Goal: Task Accomplishment & Management: Manage account settings

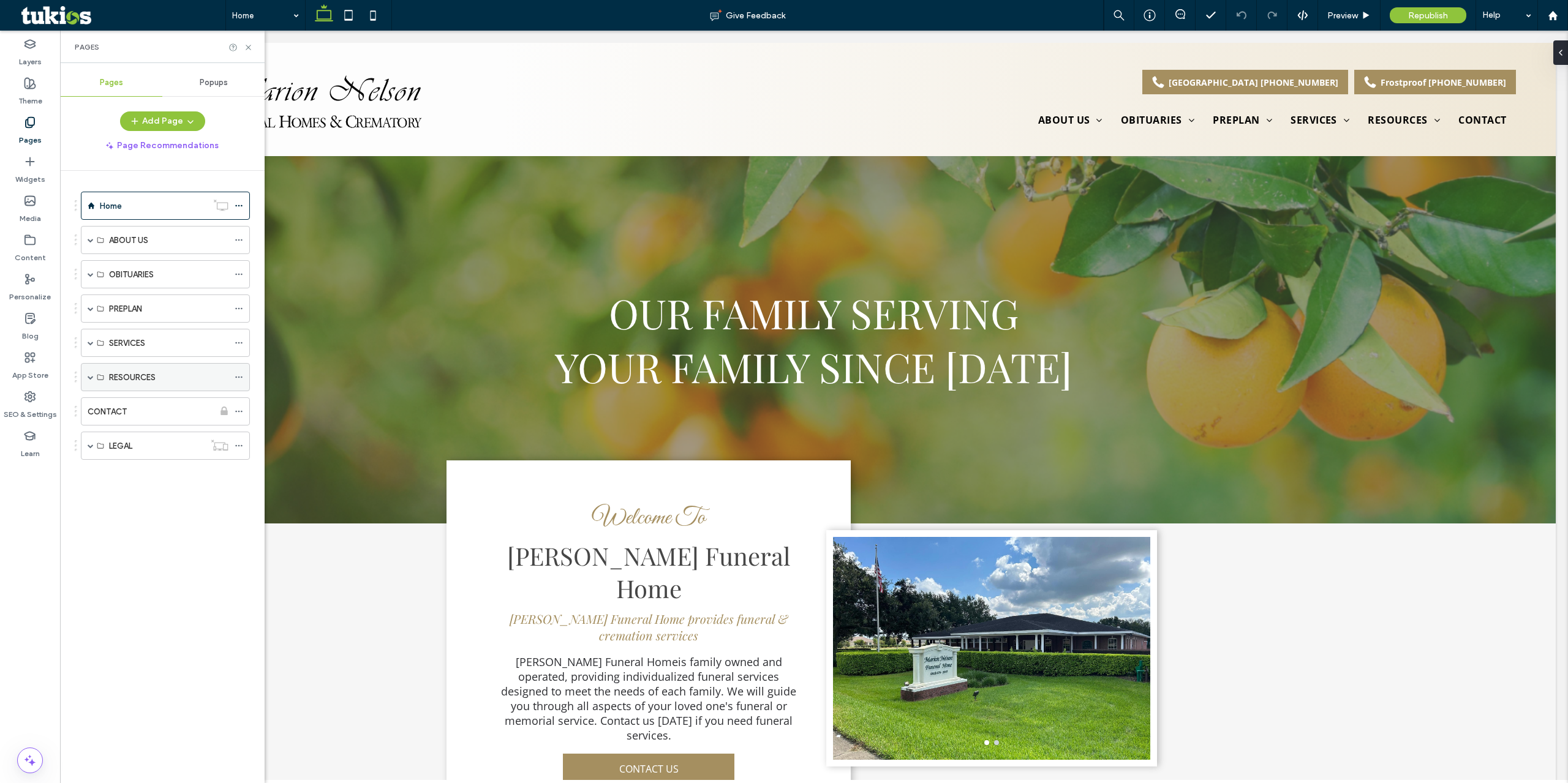
click at [90, 378] on span at bounding box center [90, 377] width 6 height 6
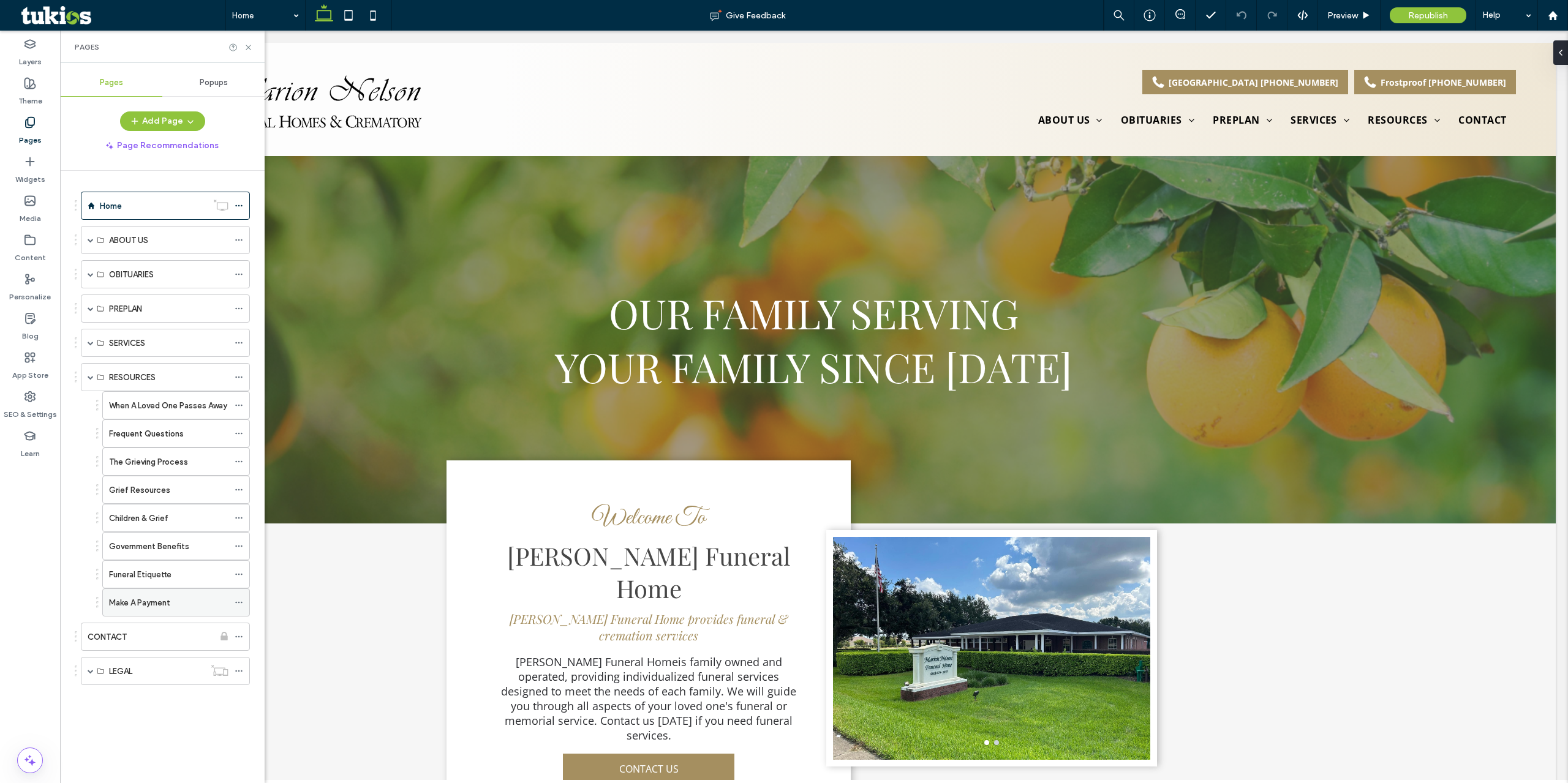
click at [237, 604] on icon at bounding box center [238, 602] width 8 height 8
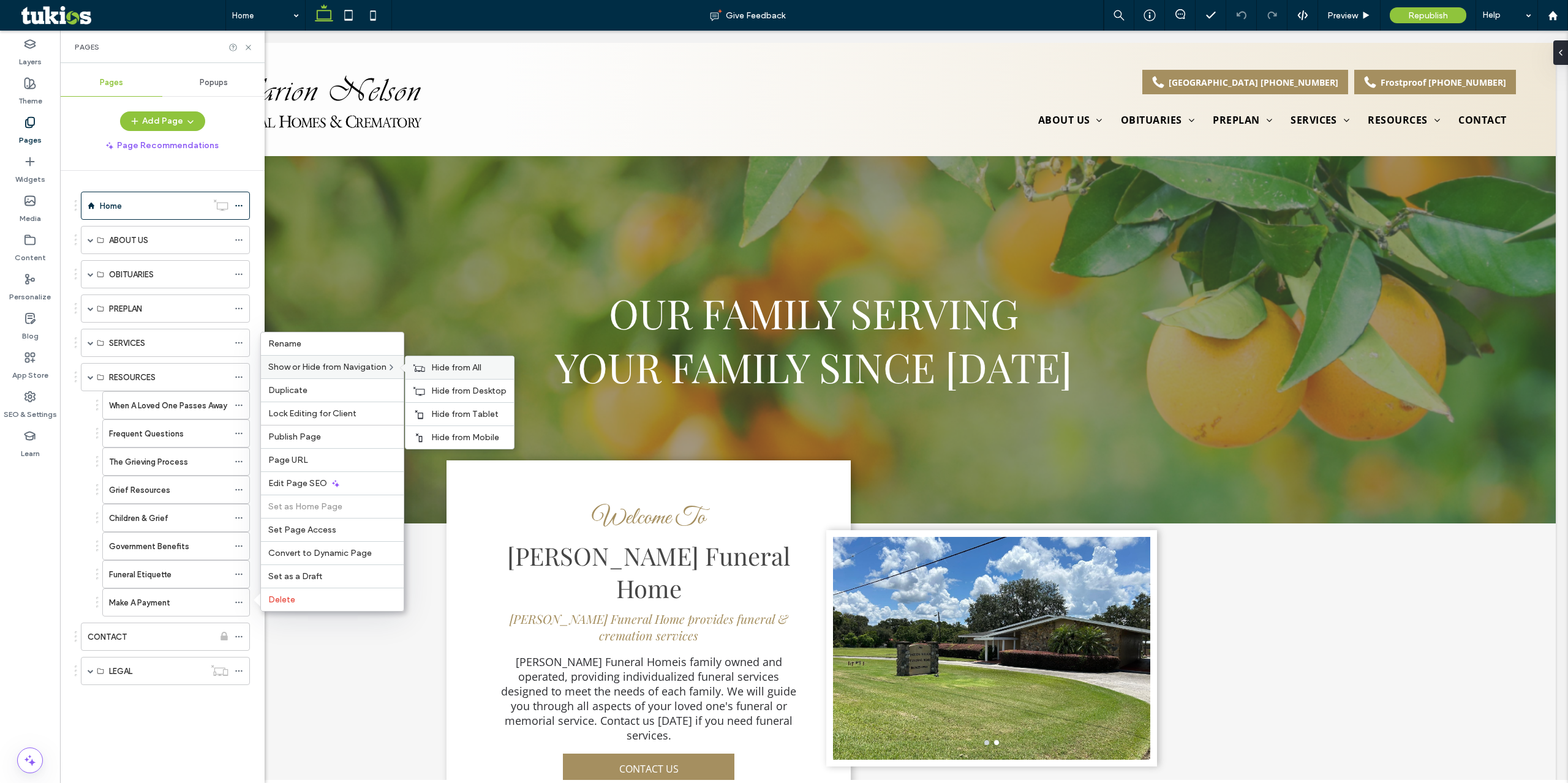
click at [458, 368] on span "Hide from All" at bounding box center [456, 368] width 50 height 10
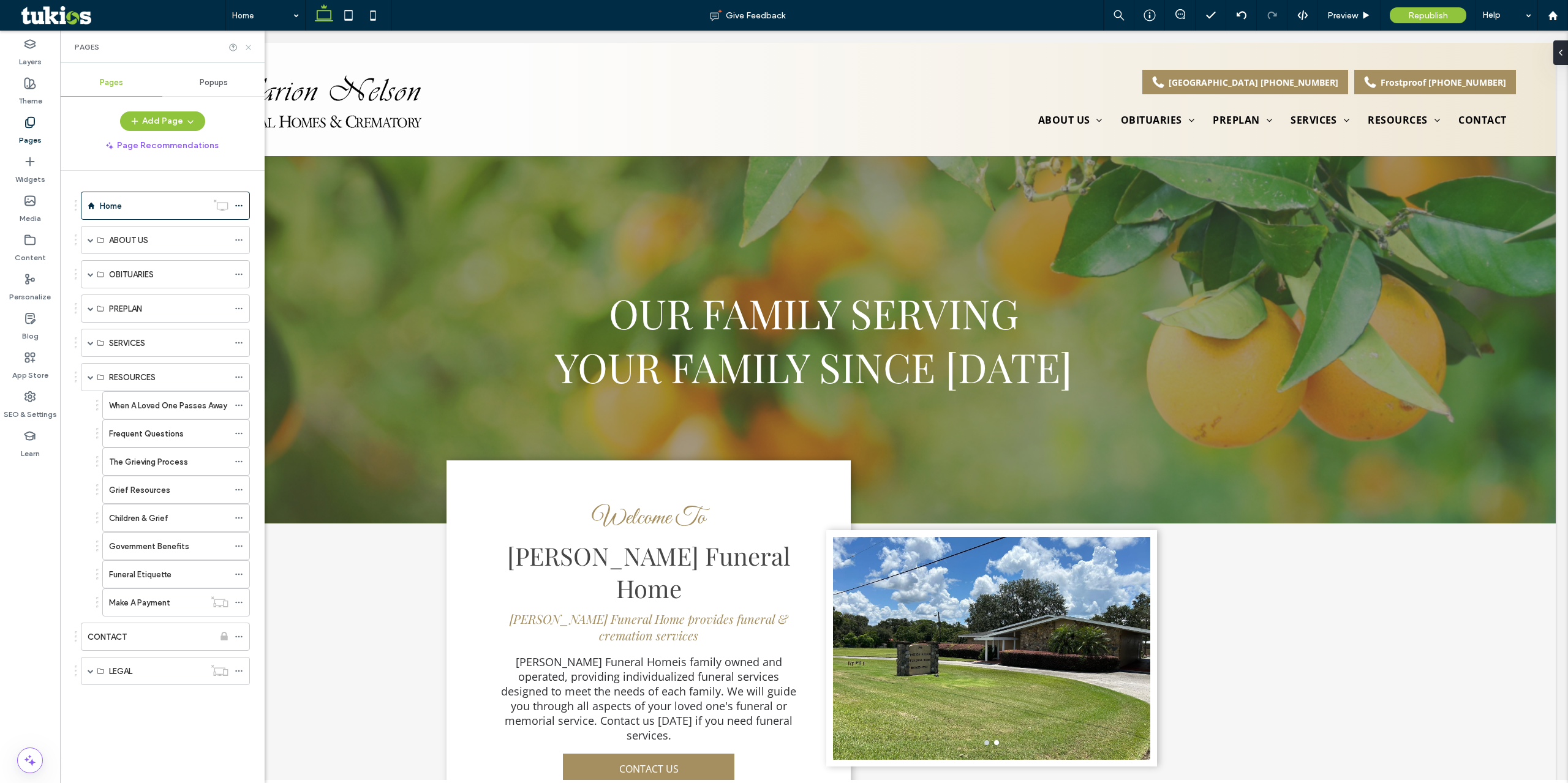
click at [251, 51] on icon at bounding box center [249, 47] width 9 height 9
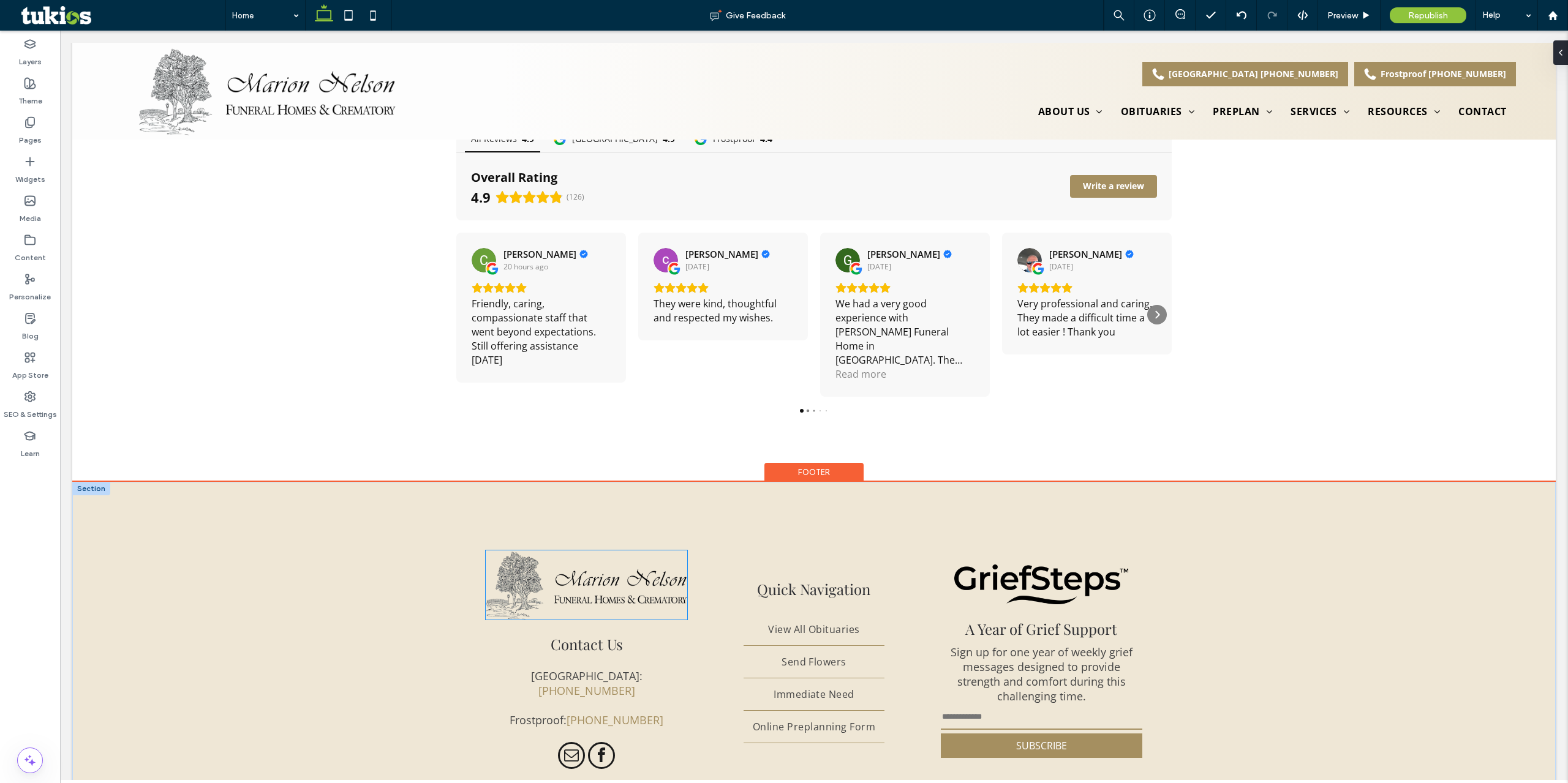
scroll to position [3977, 0]
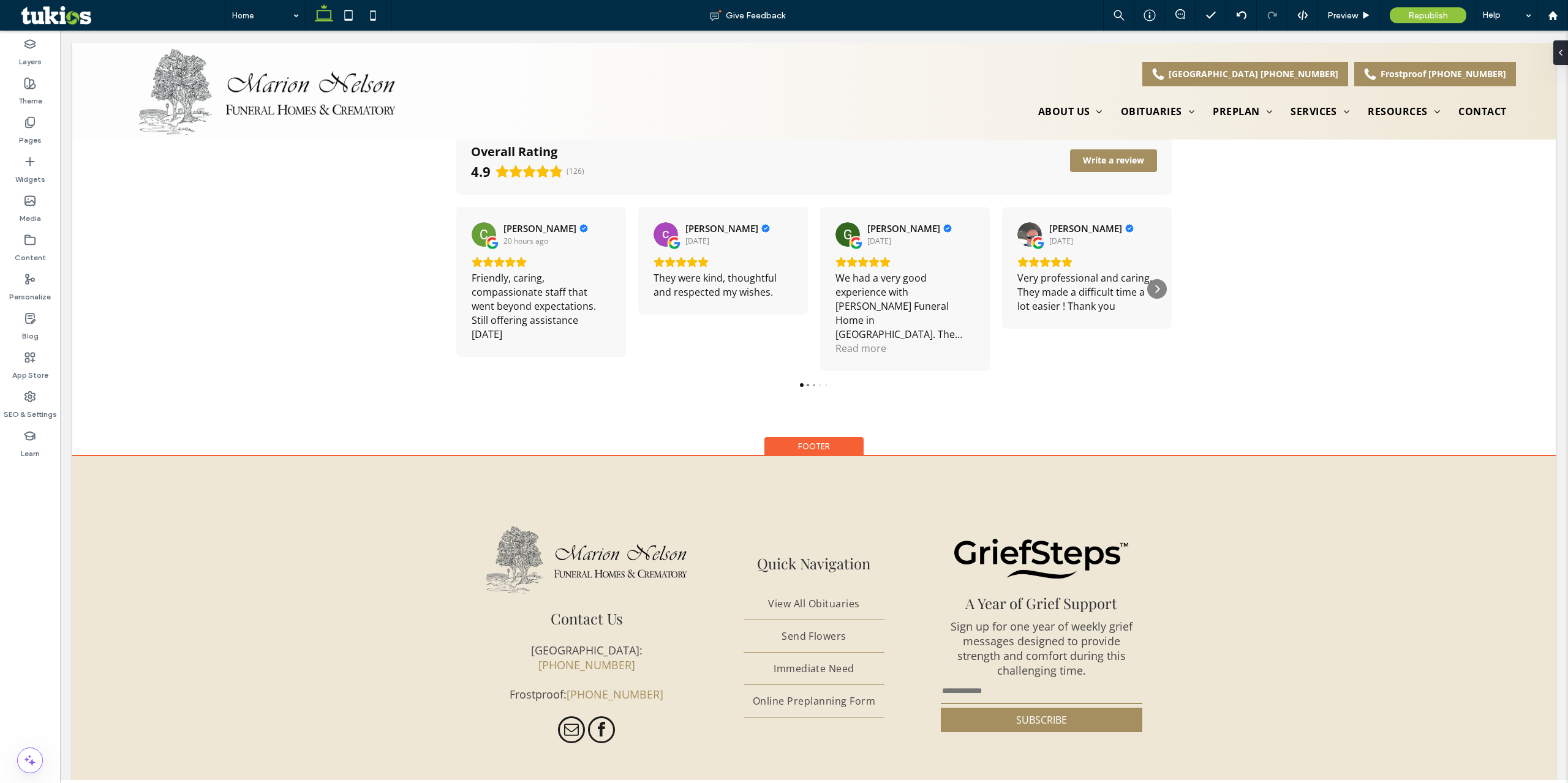
click at [815, 437] on div "Footer" at bounding box center [814, 446] width 99 height 19
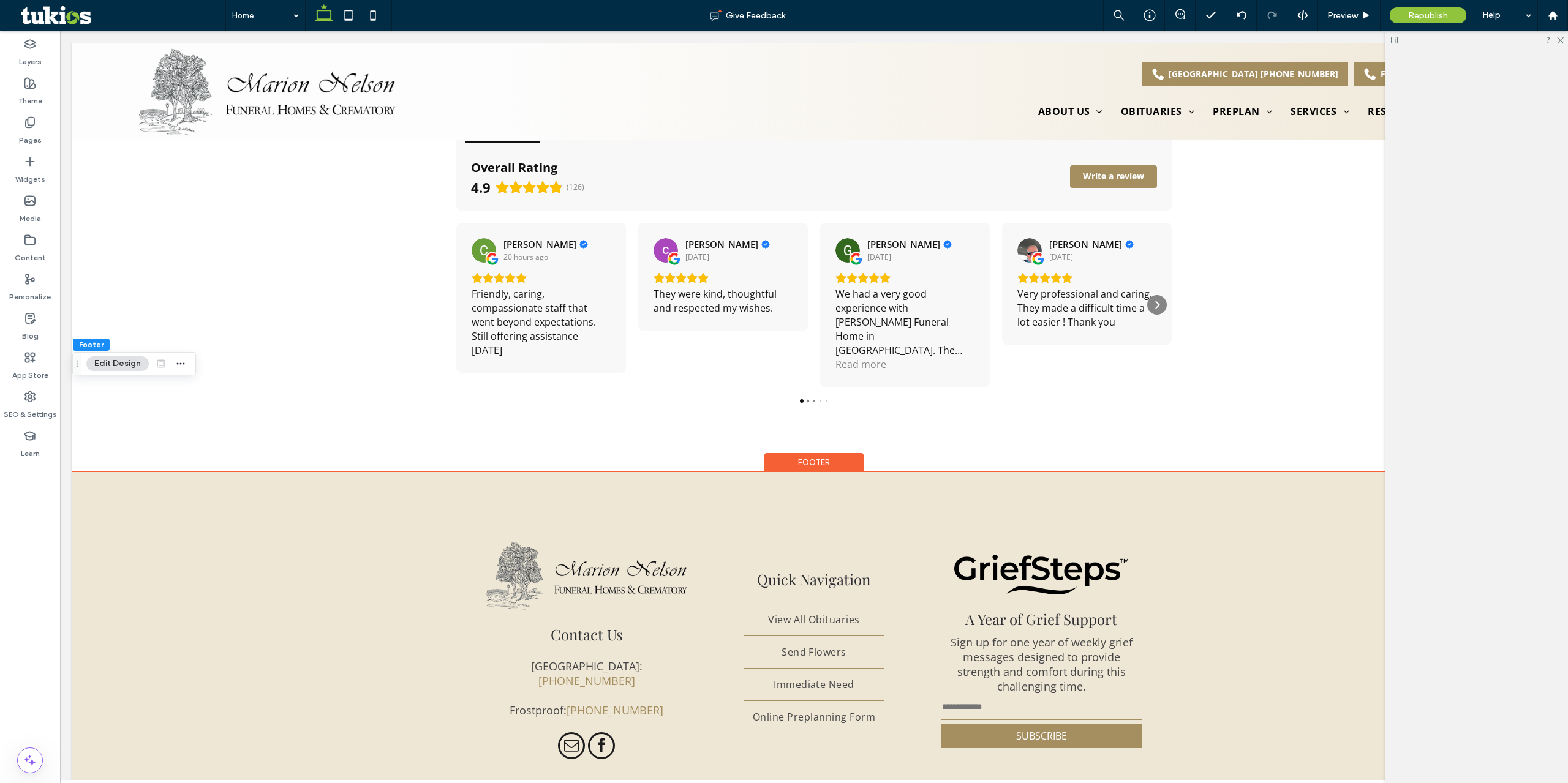
scroll to position [3959, 0]
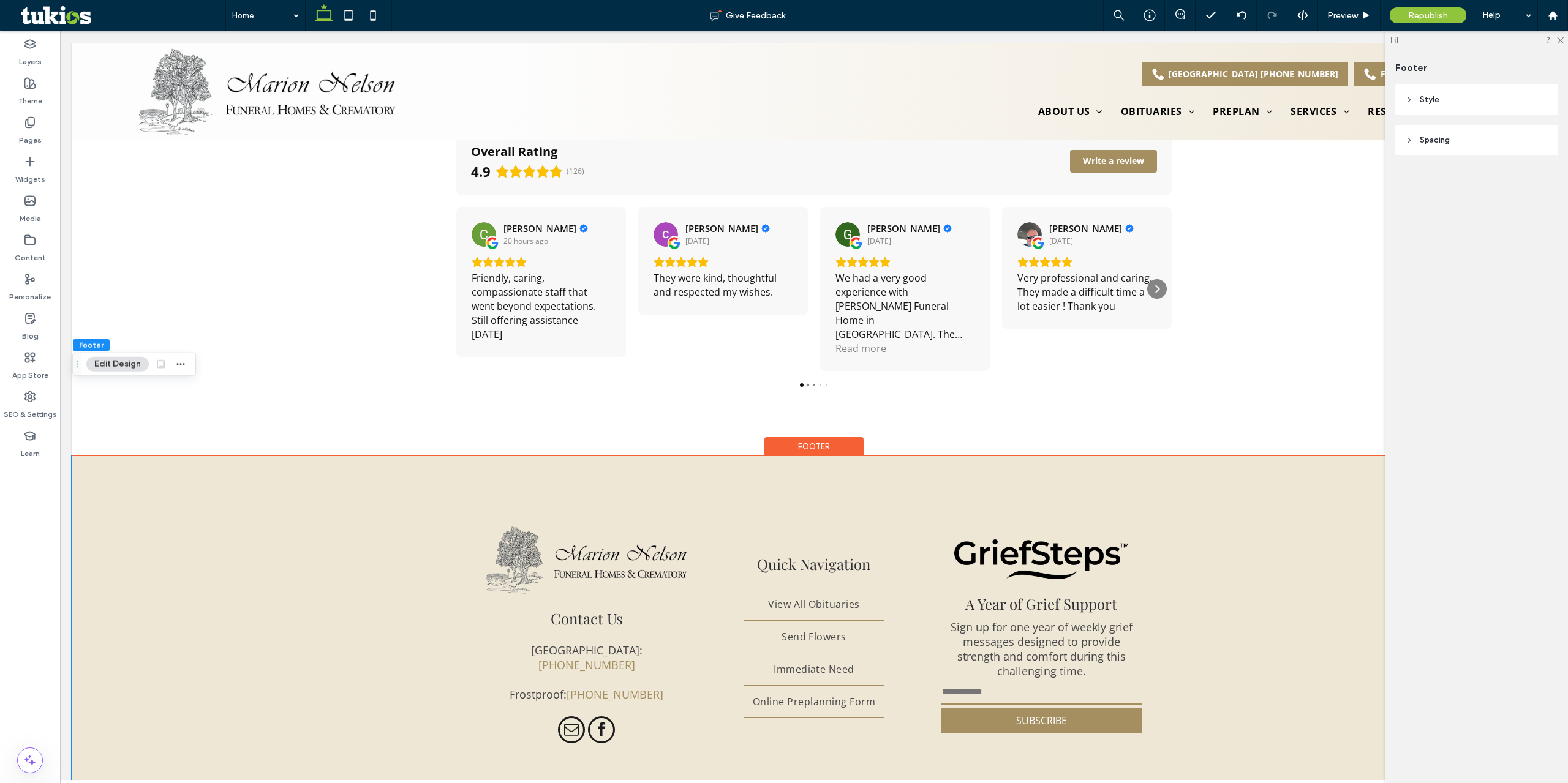
click at [1451, 95] on header "Style" at bounding box center [1476, 99] width 163 height 30
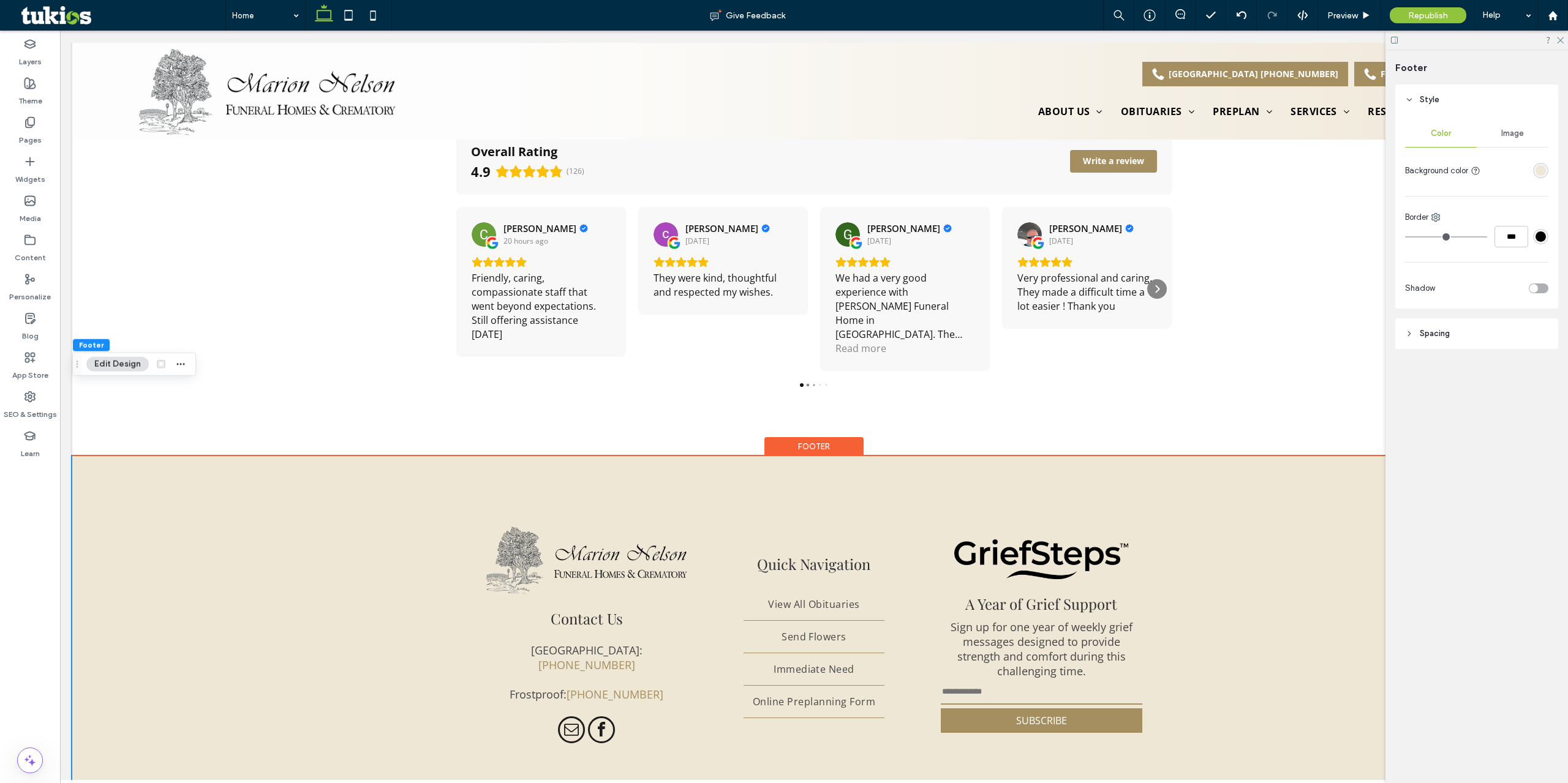
click at [1540, 171] on div "rgba(239, 231, 214, 1)" at bounding box center [1541, 171] width 10 height 10
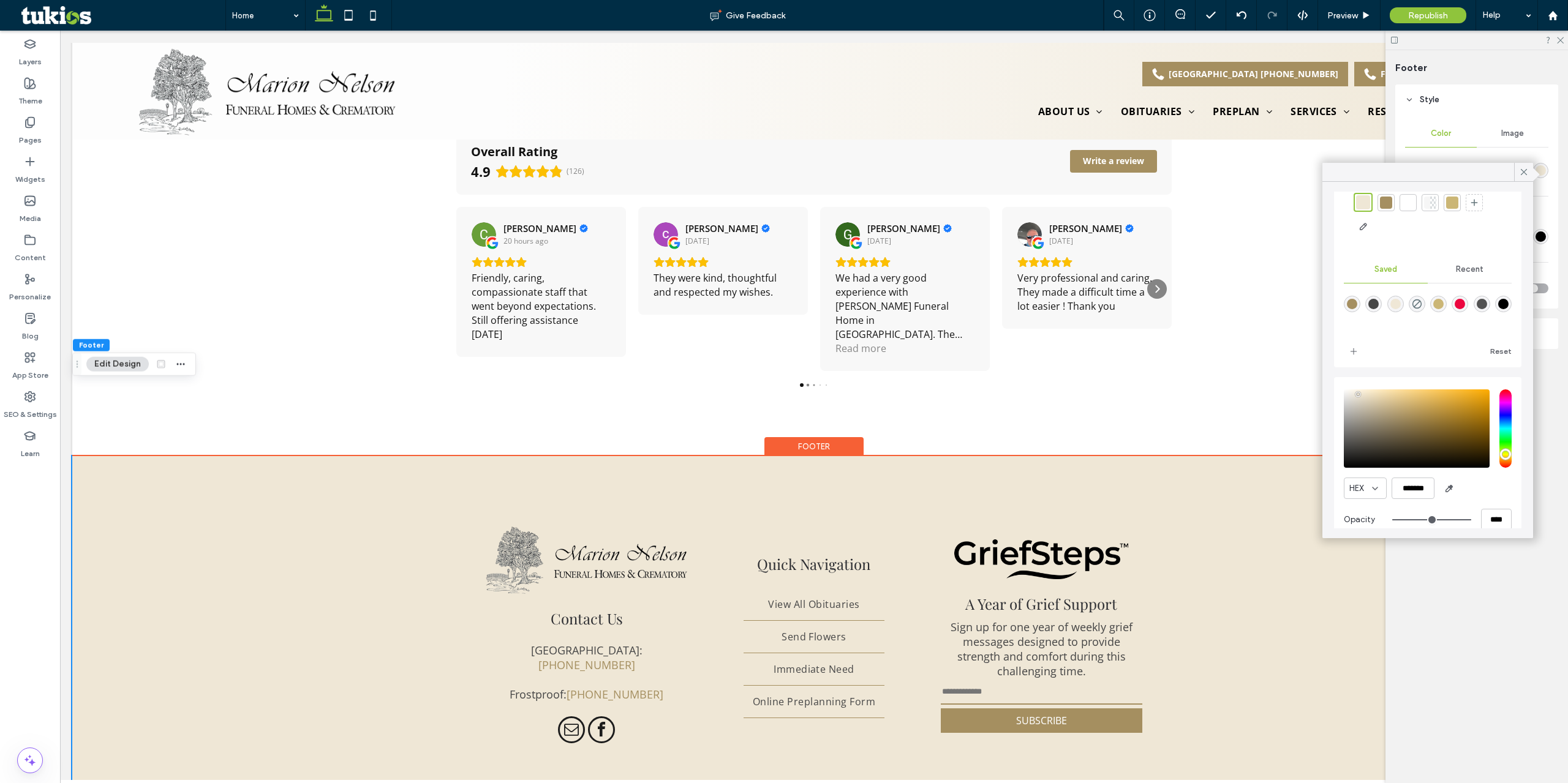
scroll to position [65, 0]
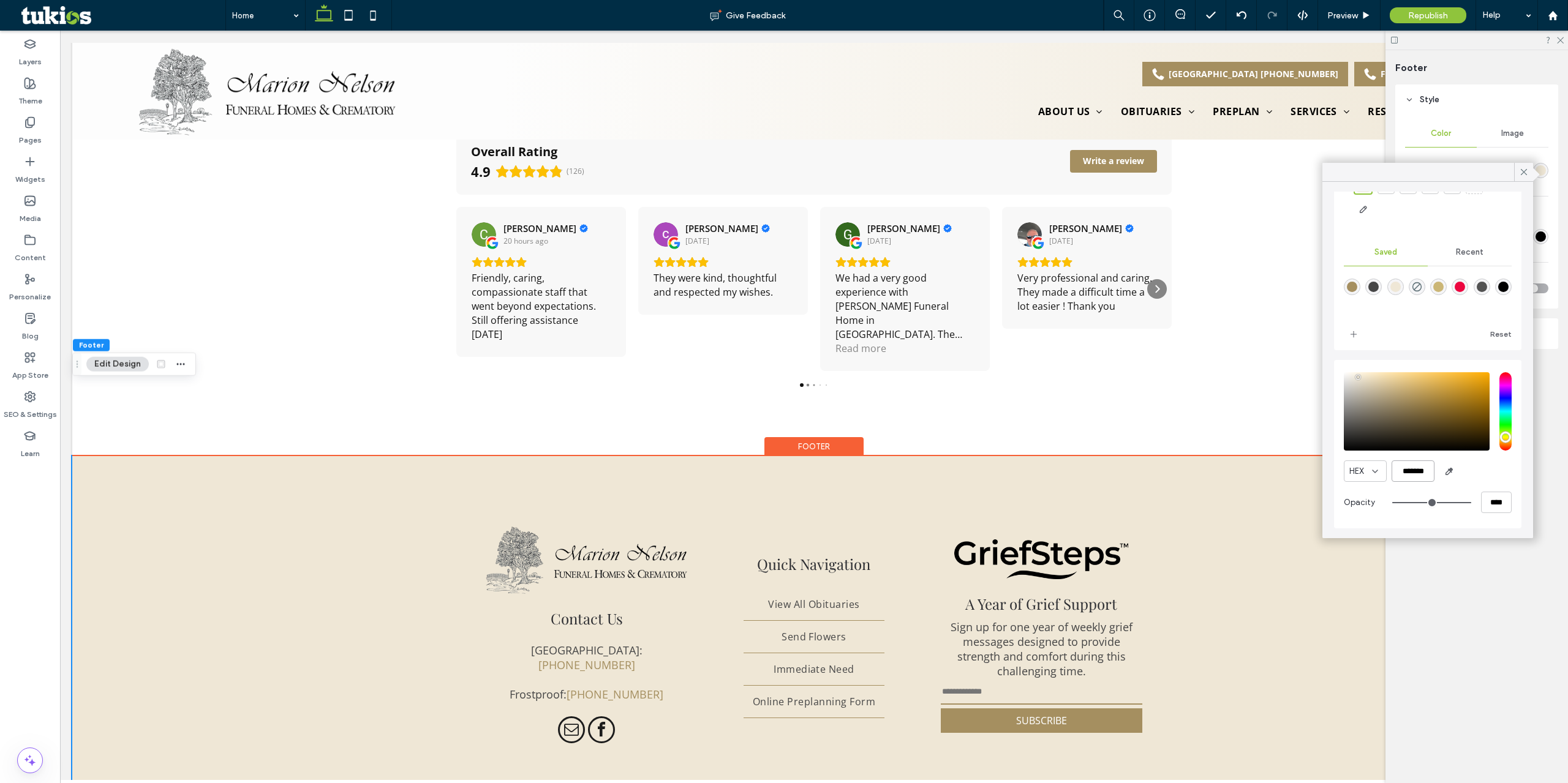
click at [1404, 470] on input "*******" at bounding box center [1413, 471] width 43 height 21
click at [51, 359] on div "App Store" at bounding box center [30, 366] width 60 height 39
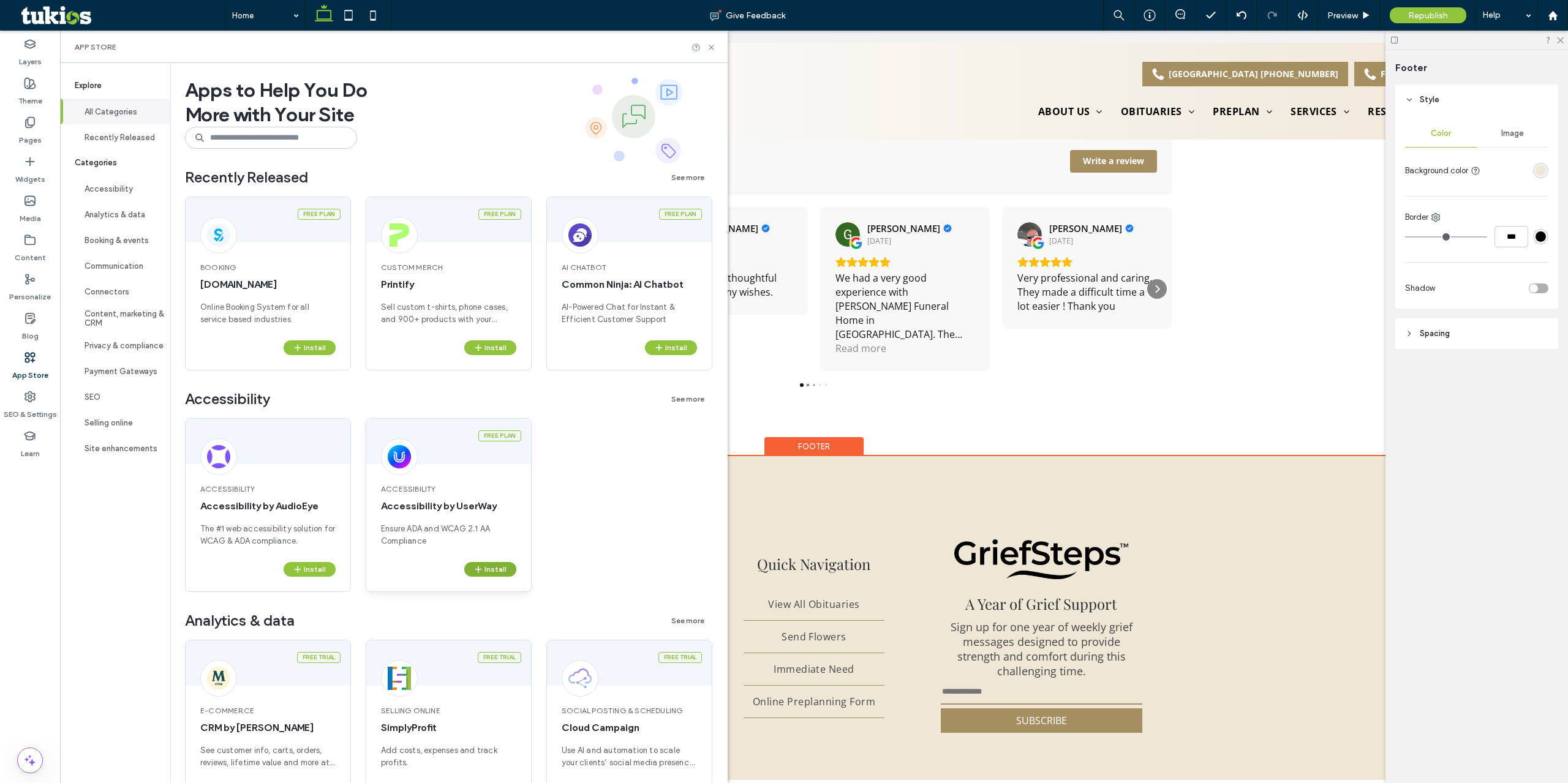
click at [495, 570] on button "Install" at bounding box center [490, 569] width 52 height 15
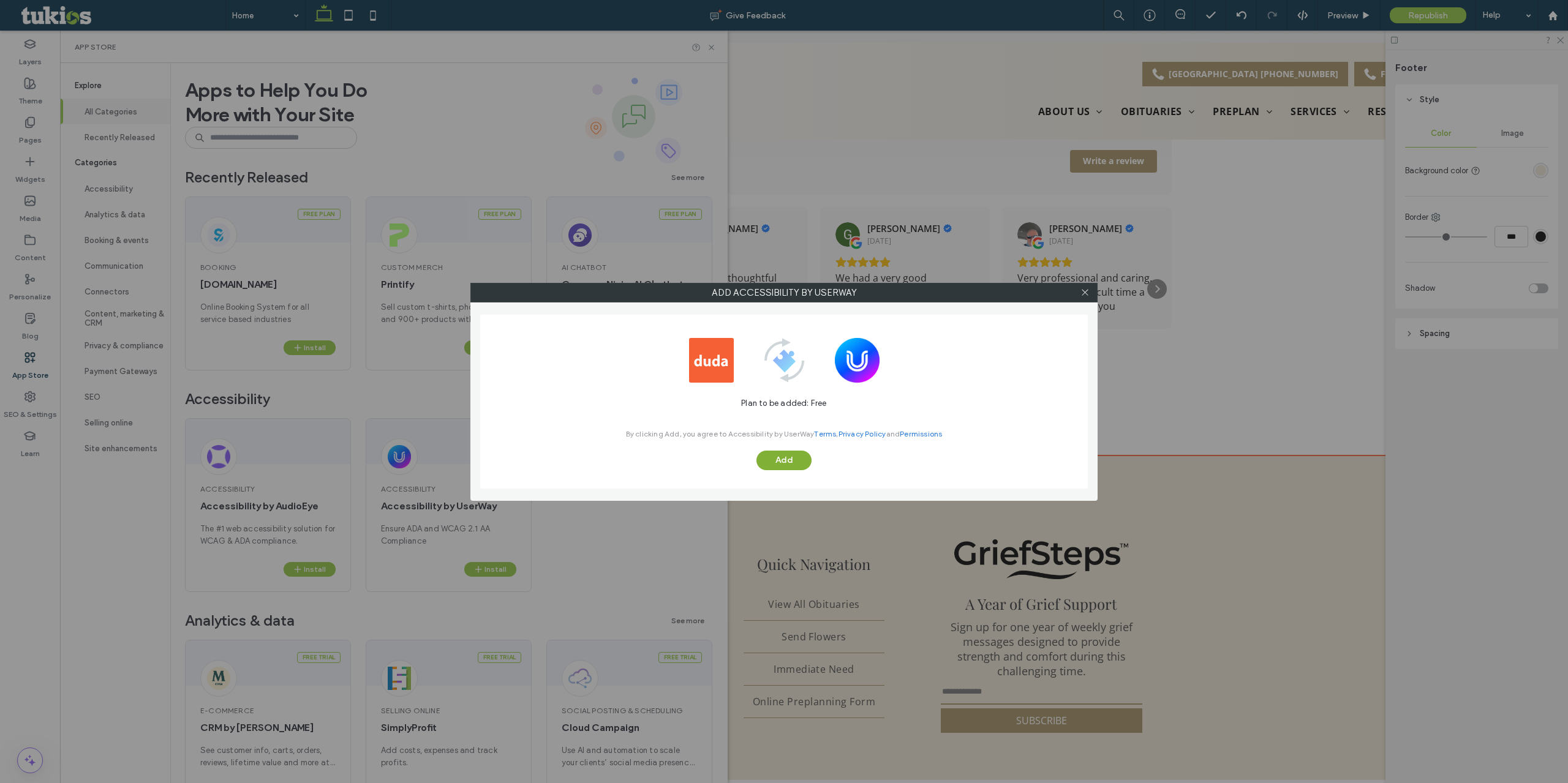
click at [790, 455] on button "Add" at bounding box center [784, 461] width 55 height 19
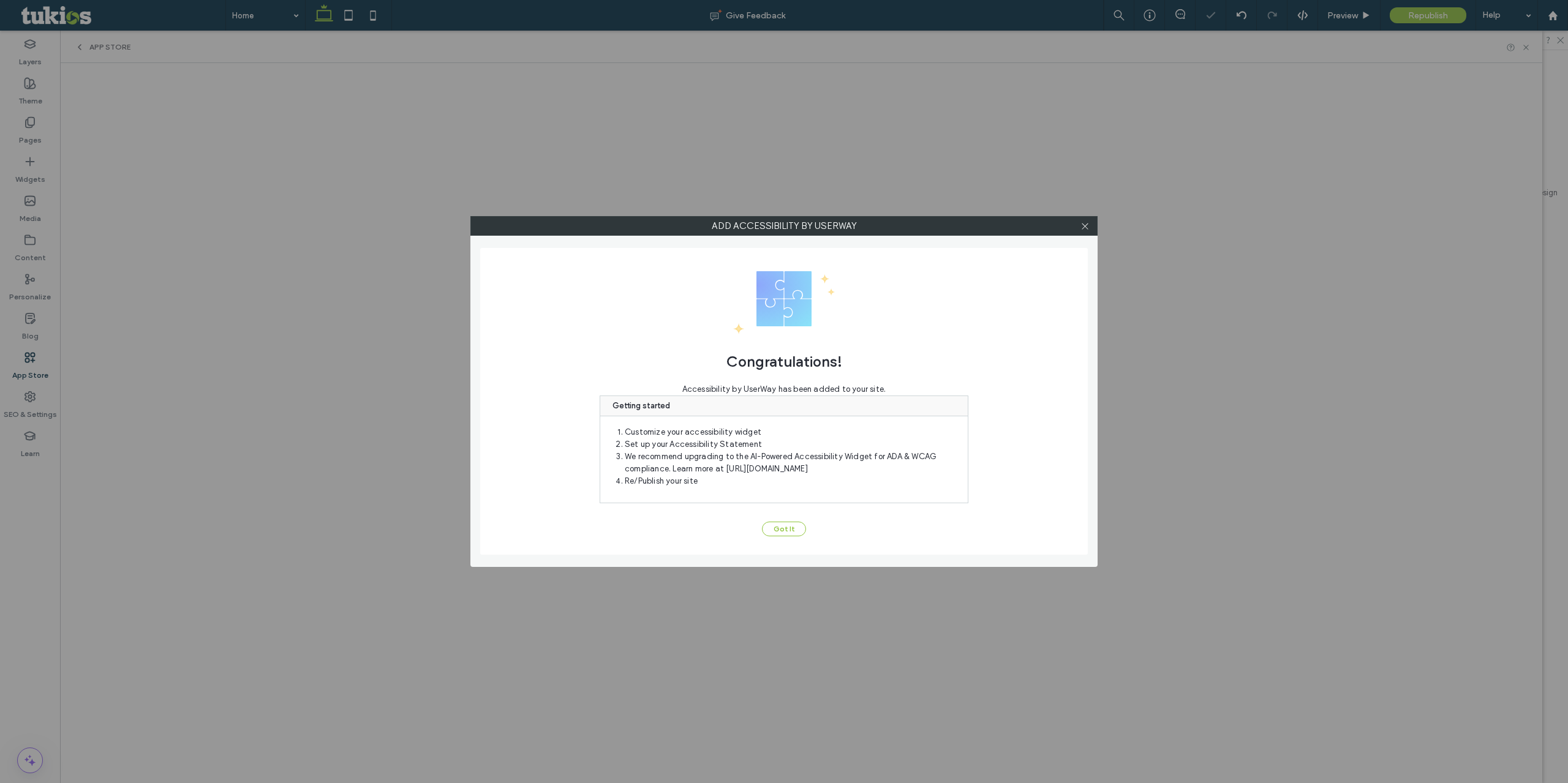
scroll to position [0, 0]
click at [791, 531] on button "Got It" at bounding box center [784, 529] width 44 height 15
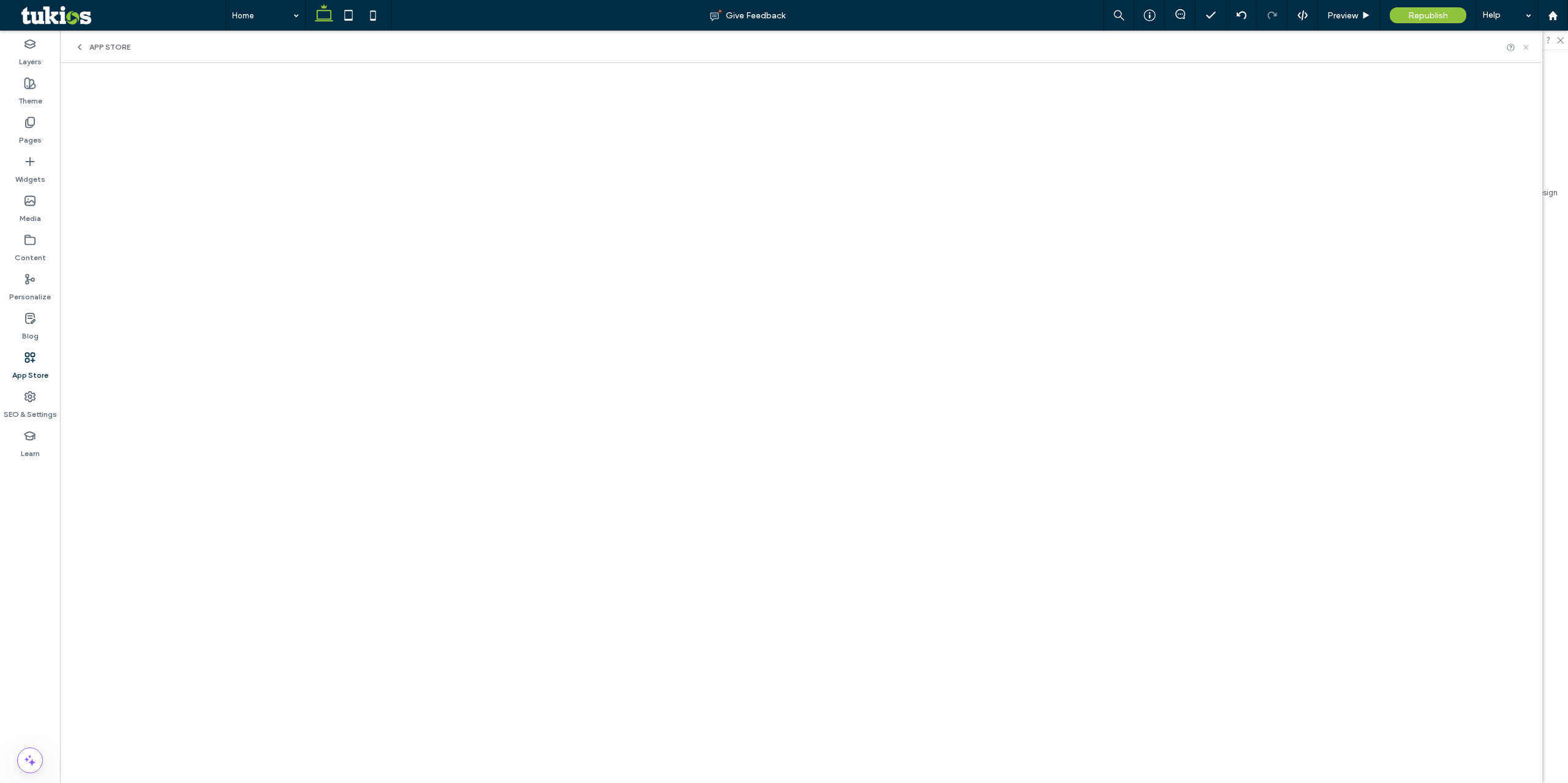
click at [1530, 47] on icon at bounding box center [1526, 47] width 9 height 9
